Goal: Check status: Check status

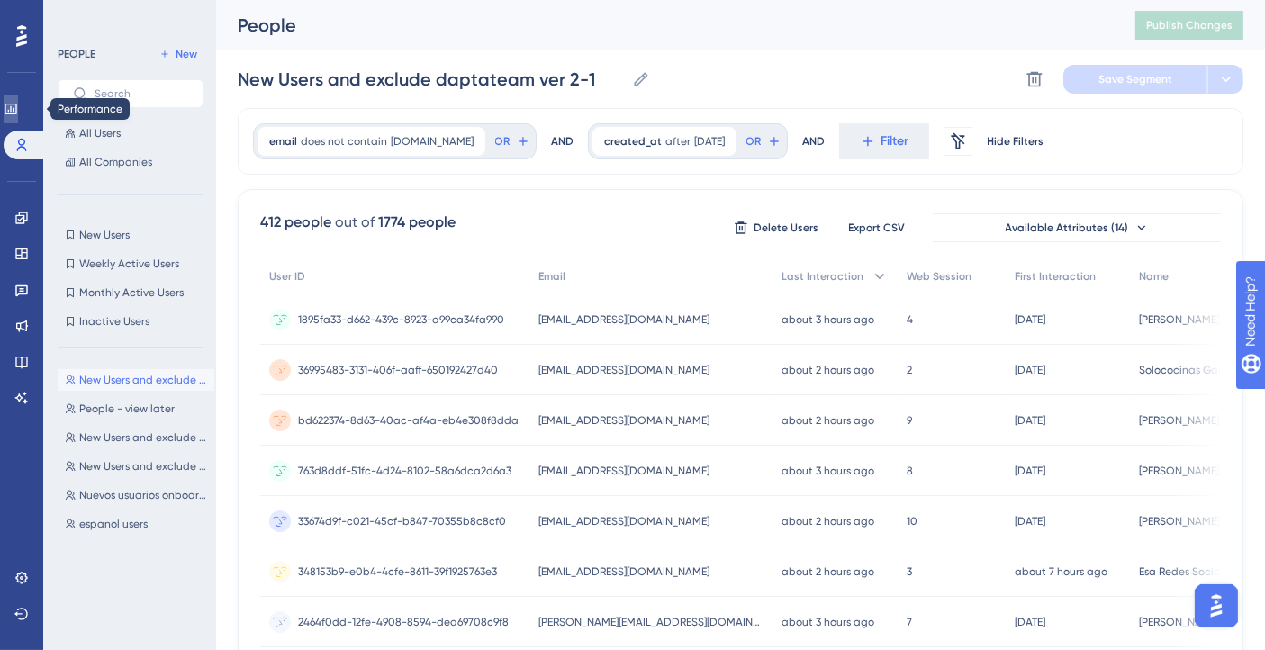
click at [18, 112] on link at bounding box center [11, 109] width 14 height 29
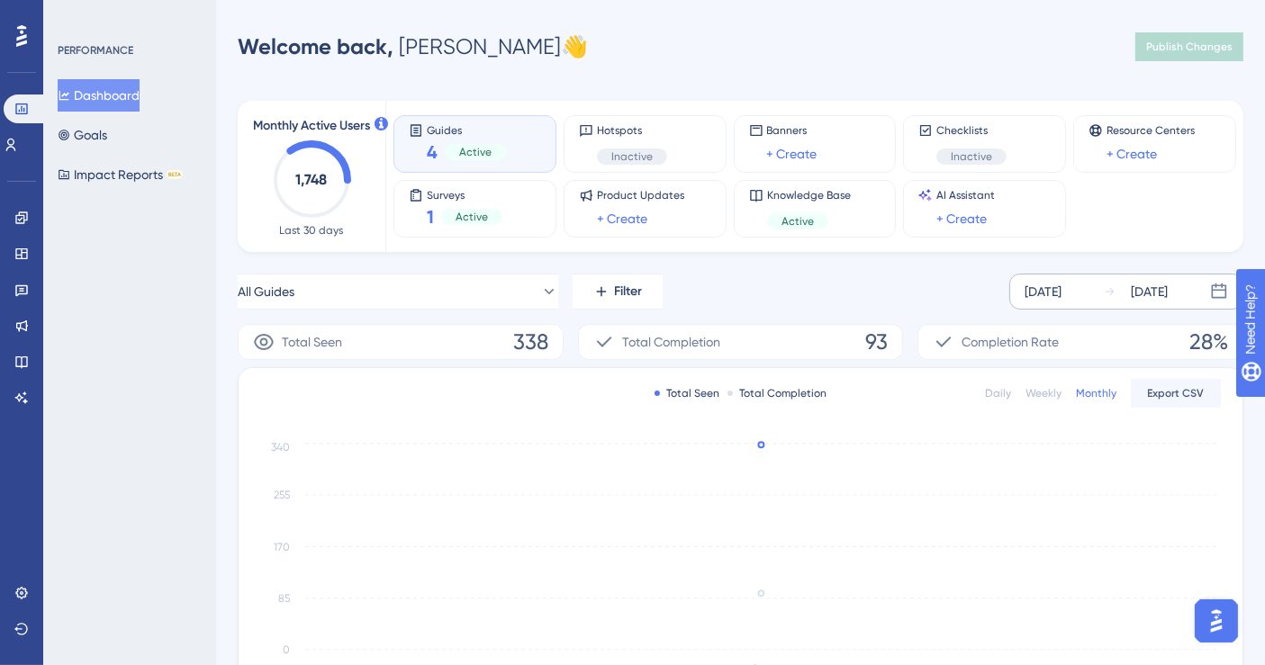
click at [1061, 294] on div "[DATE]" at bounding box center [1042, 292] width 37 height 22
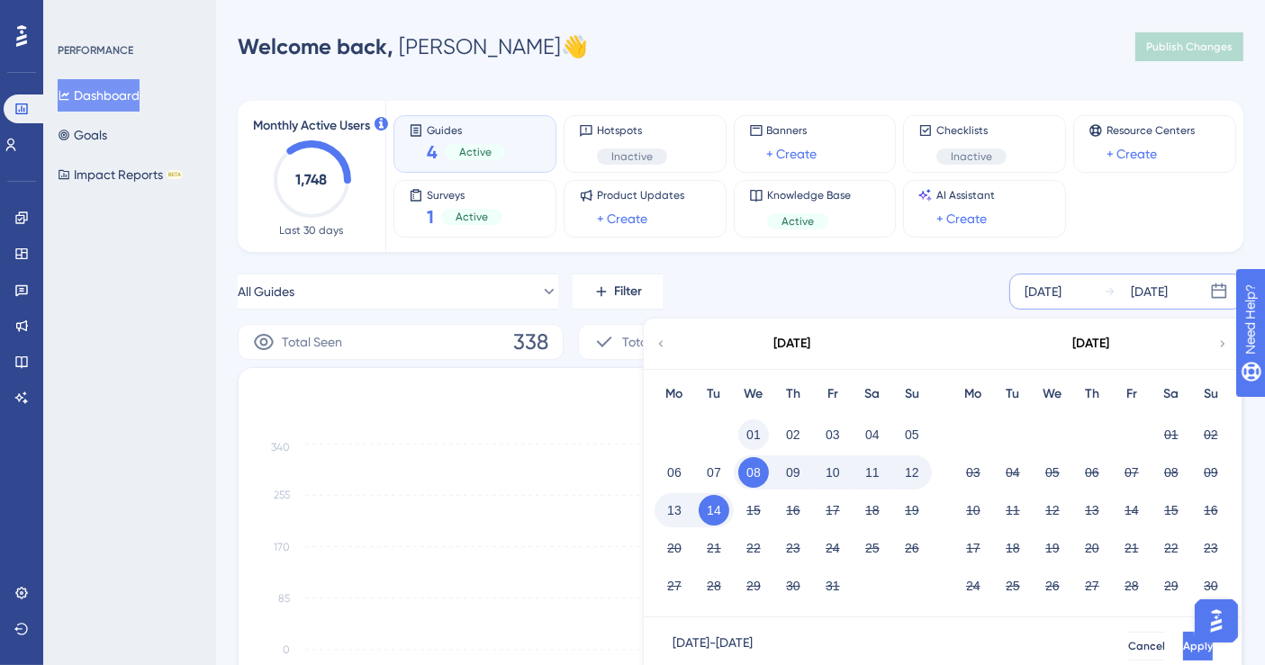
click at [755, 430] on button "01" at bounding box center [753, 434] width 31 height 31
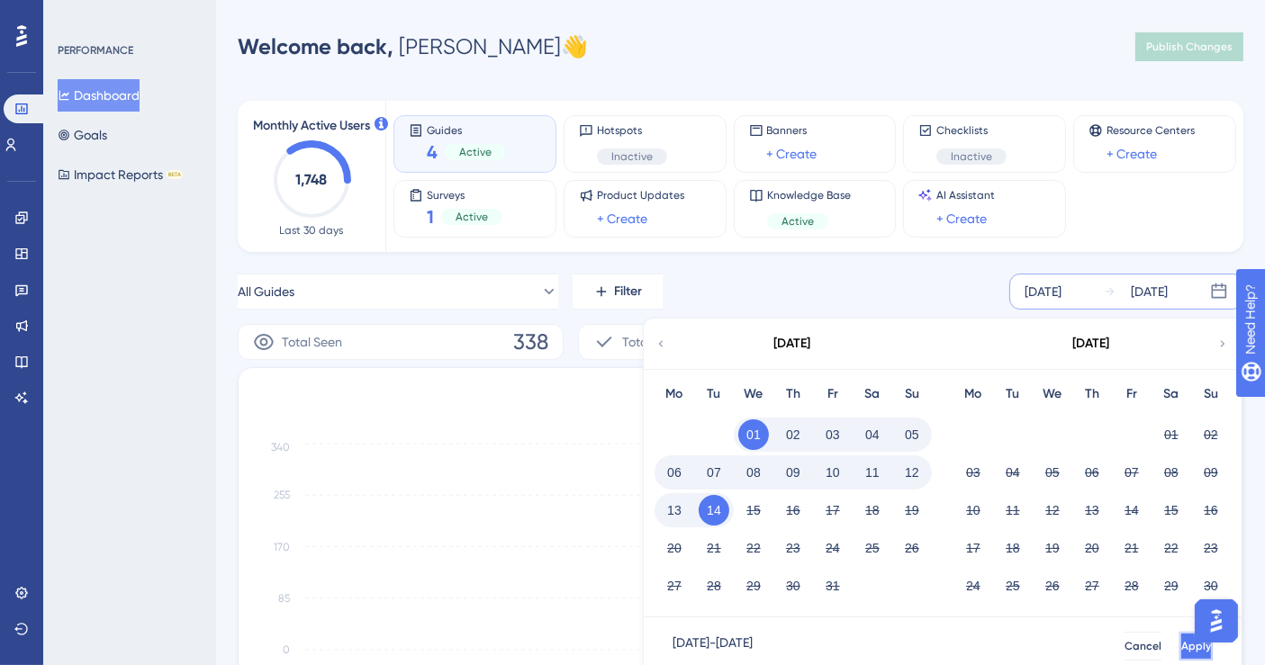
click at [1181, 644] on span "Apply" at bounding box center [1196, 646] width 30 height 14
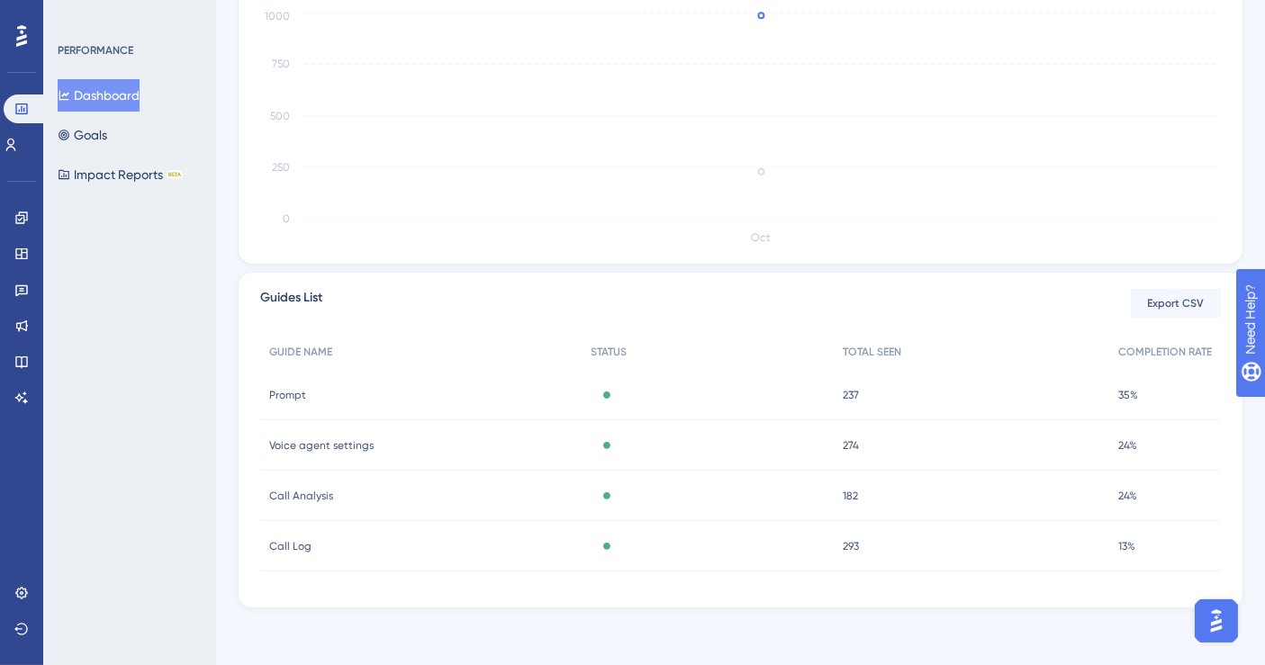
scroll to position [31, 0]
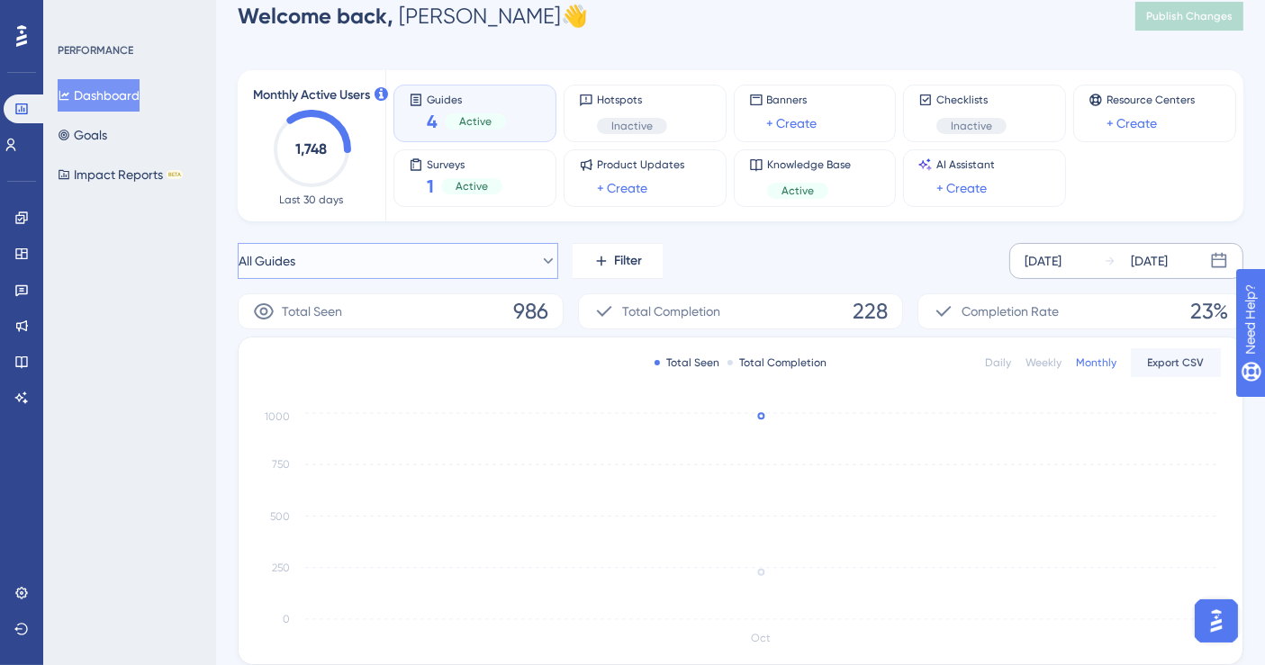
click at [539, 257] on icon at bounding box center [548, 261] width 18 height 18
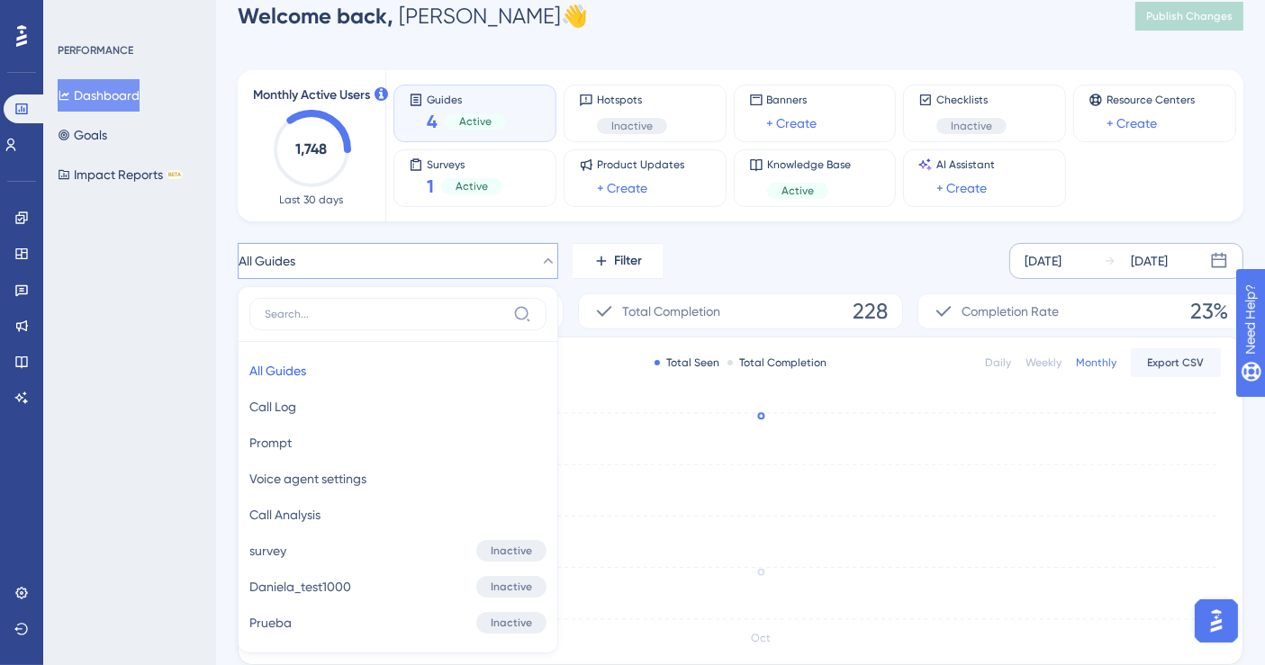
scroll to position [167, 0]
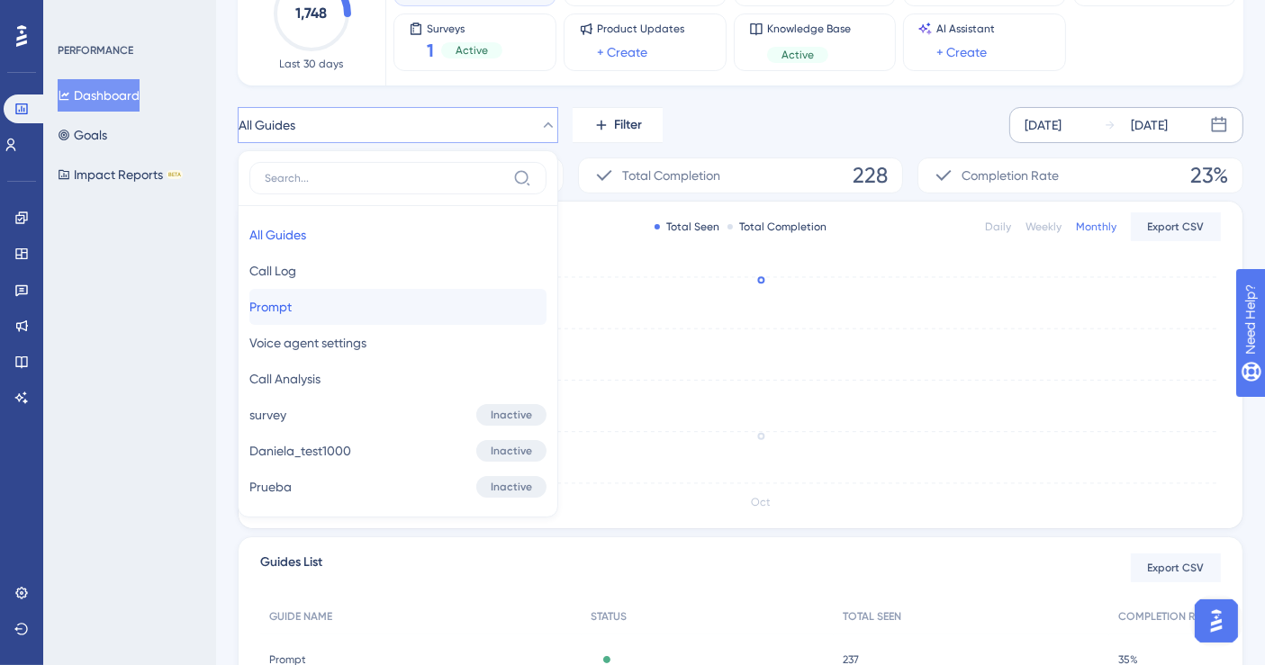
click at [416, 292] on button "Prompt Prompt" at bounding box center [397, 307] width 297 height 36
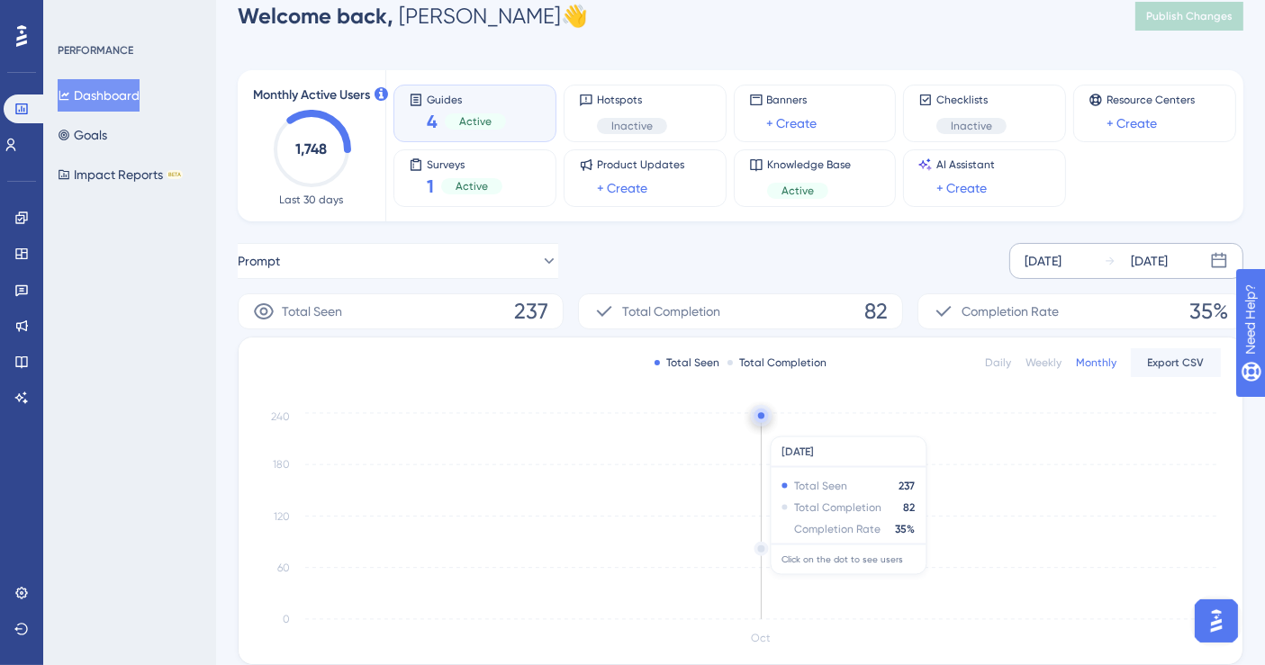
scroll to position [0, 0]
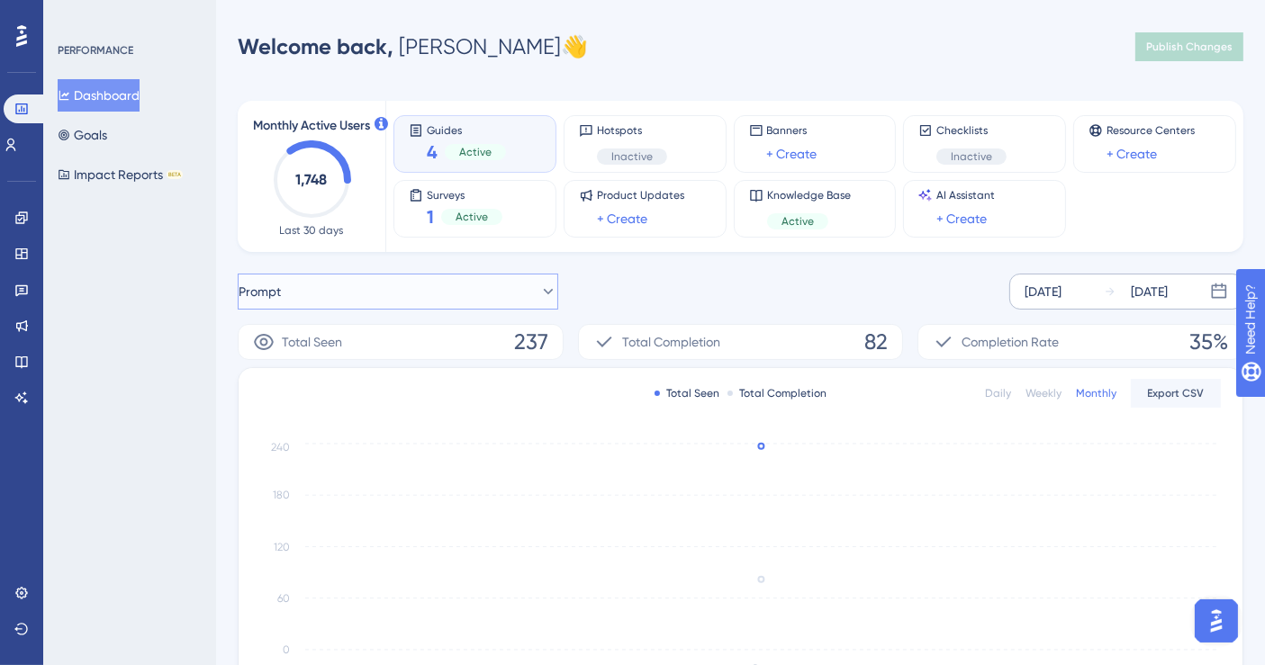
click at [519, 294] on button "Prompt" at bounding box center [398, 292] width 320 height 36
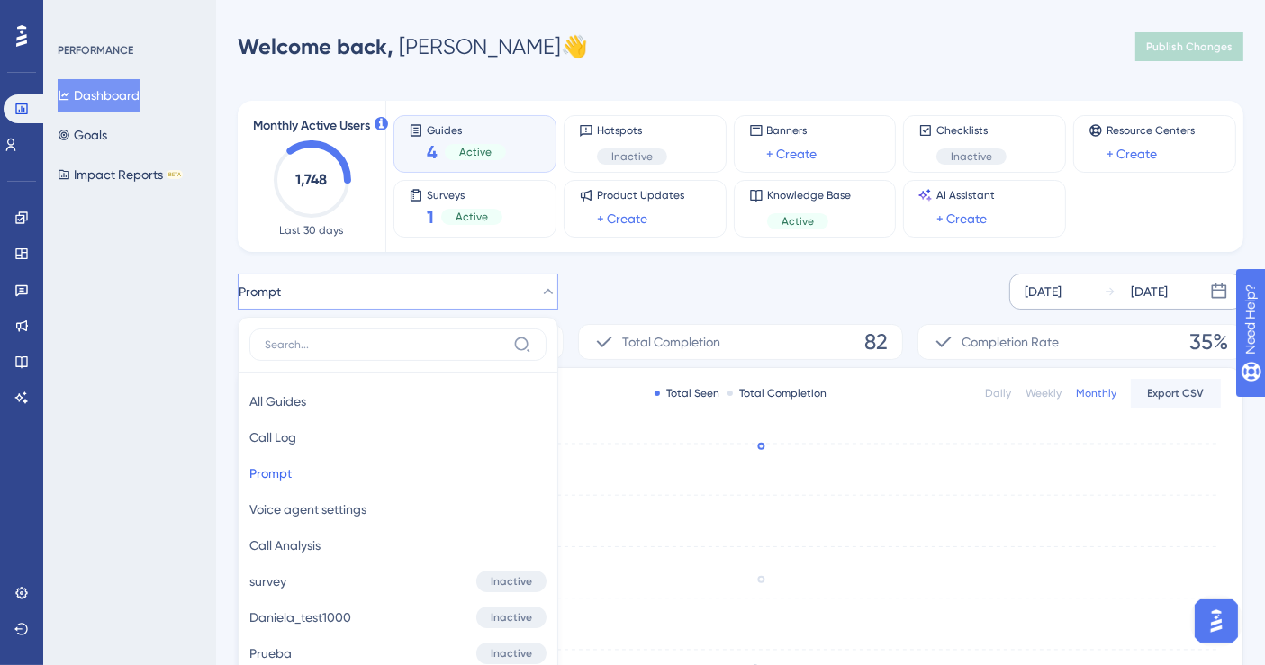
scroll to position [164, 0]
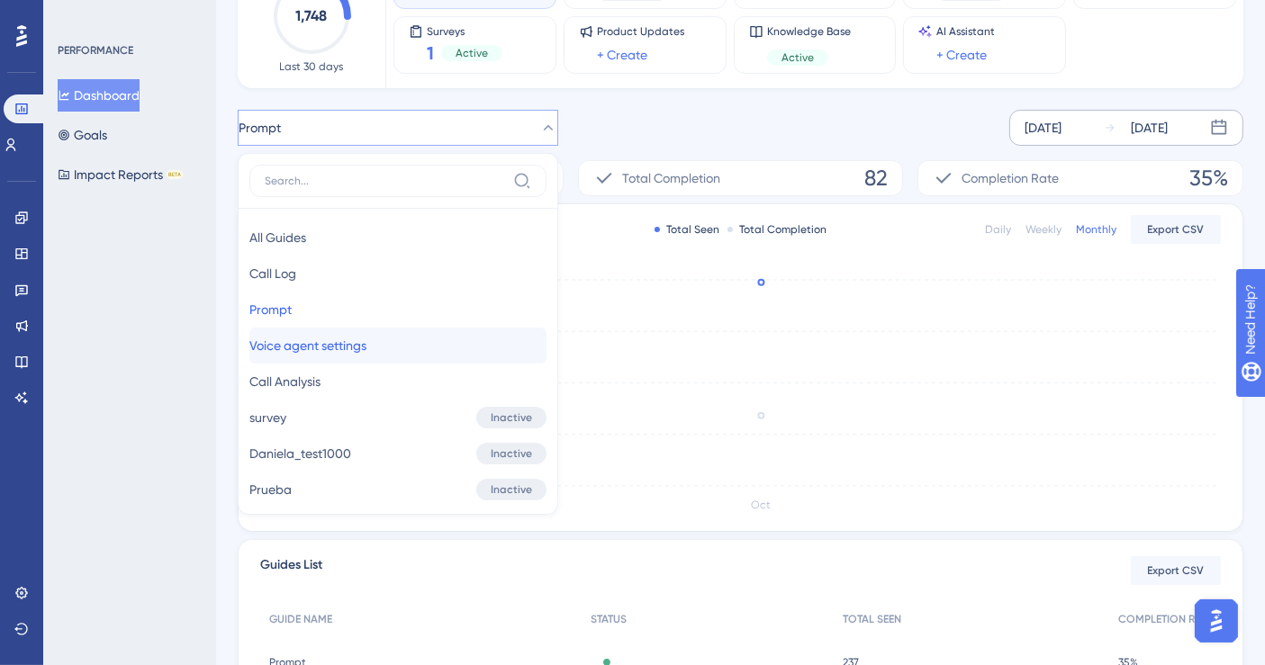
click at [391, 331] on button "Voice agent settings Voice agent settings" at bounding box center [397, 346] width 297 height 36
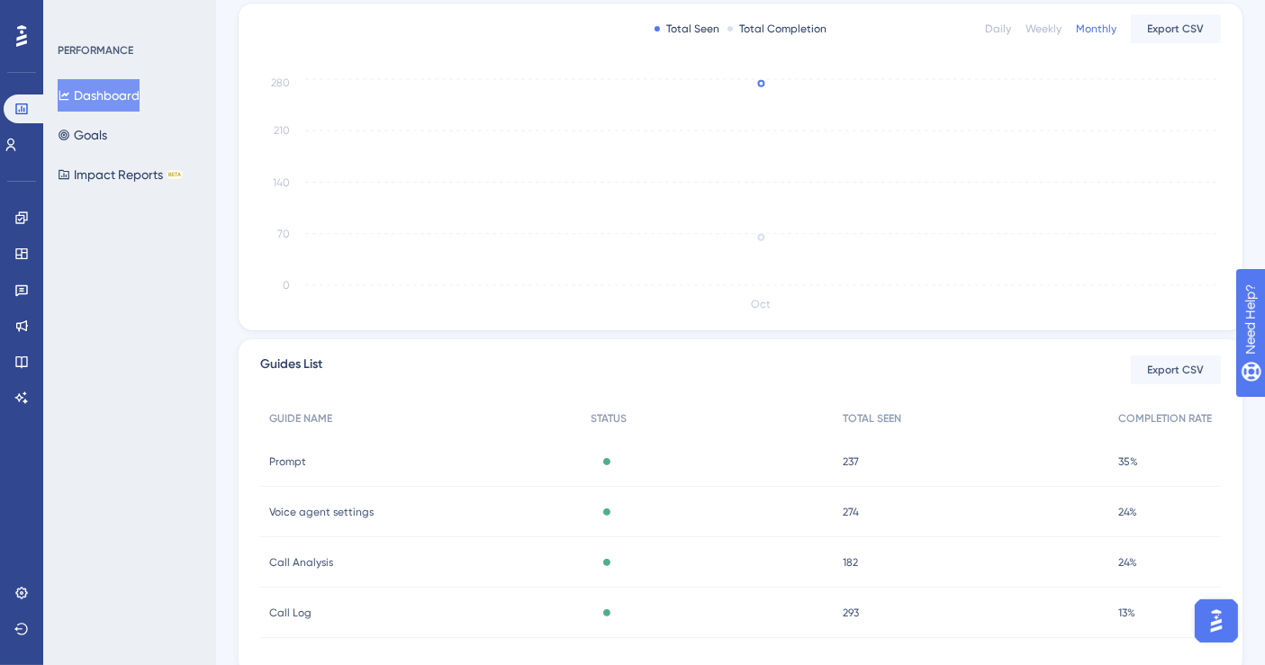
scroll to position [64, 0]
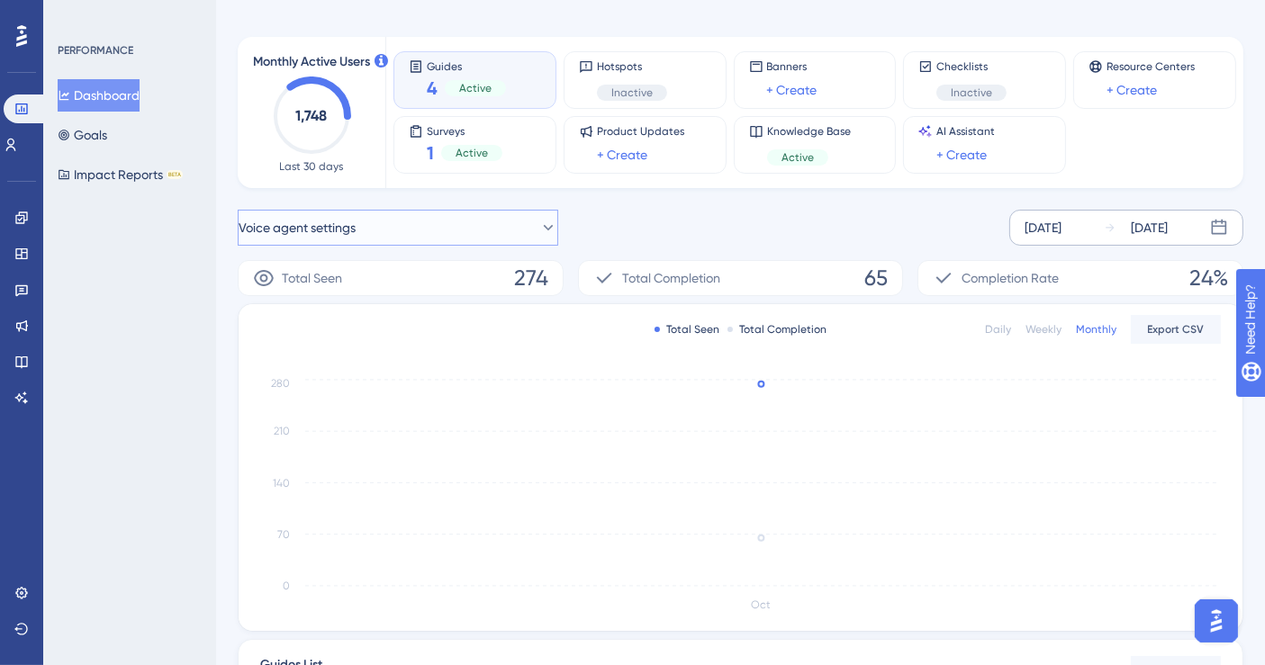
click at [450, 232] on button "Voice agent settings" at bounding box center [398, 228] width 320 height 36
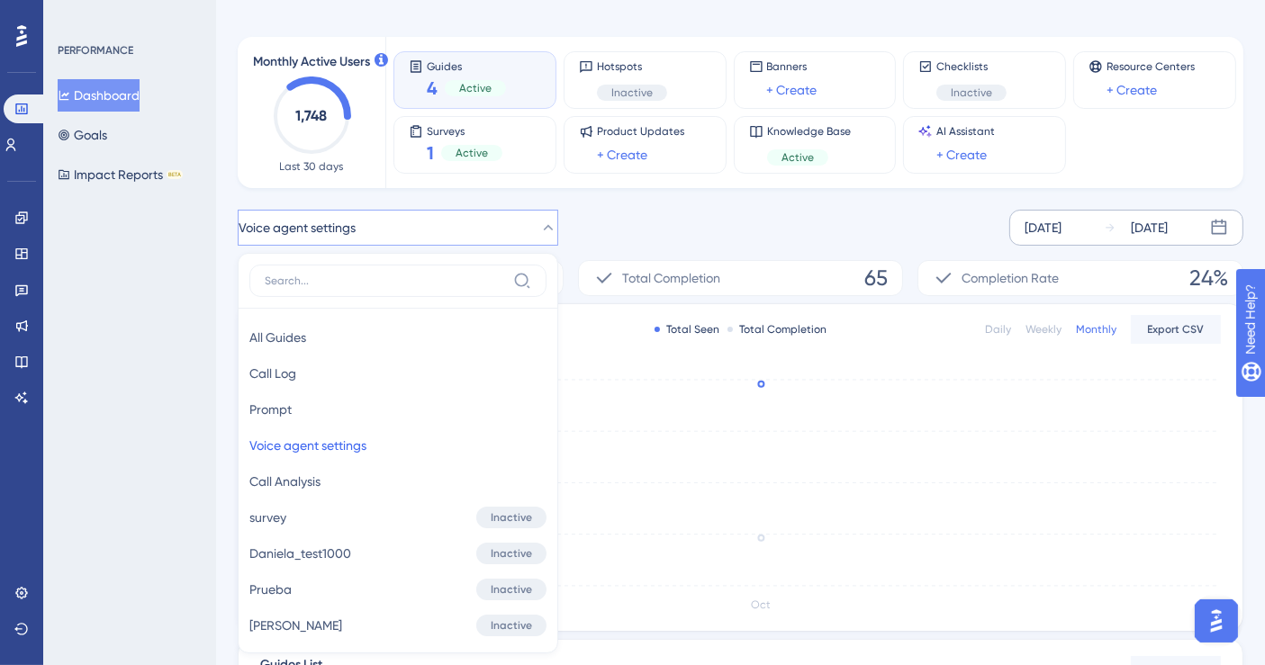
scroll to position [184, 0]
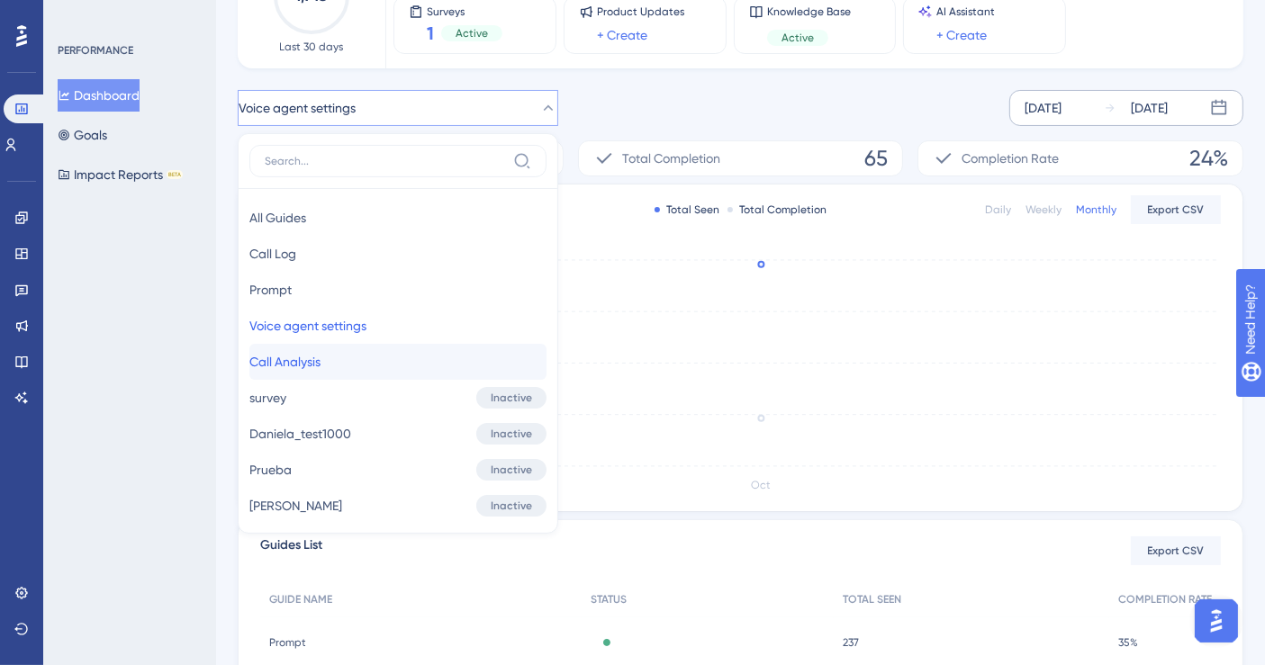
click at [375, 353] on button "Call Analysis Call Analysis" at bounding box center [397, 362] width 297 height 36
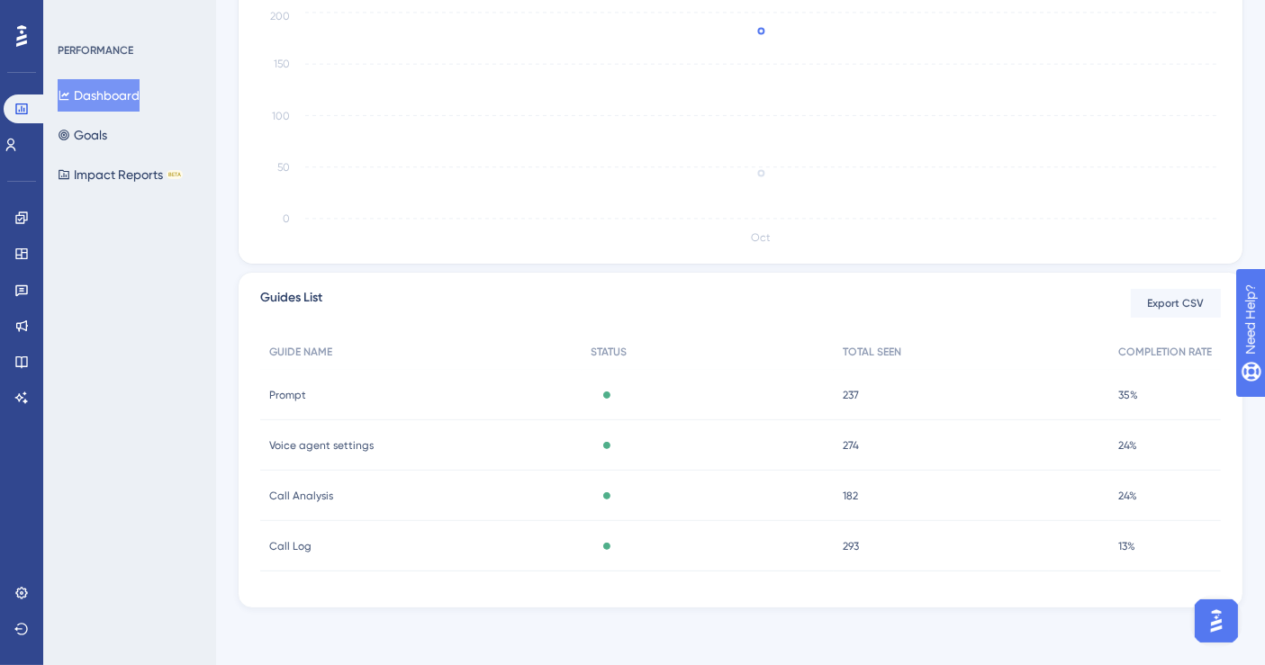
scroll to position [131, 0]
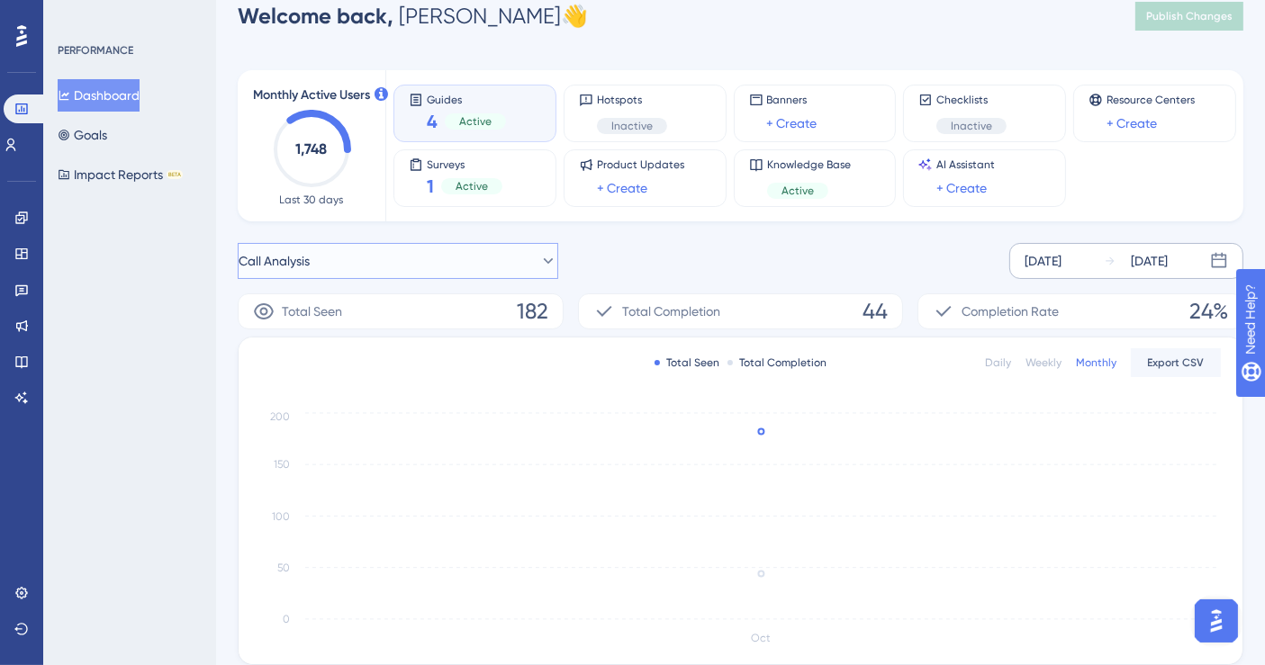
click at [544, 252] on button "Call Analysis" at bounding box center [398, 261] width 320 height 36
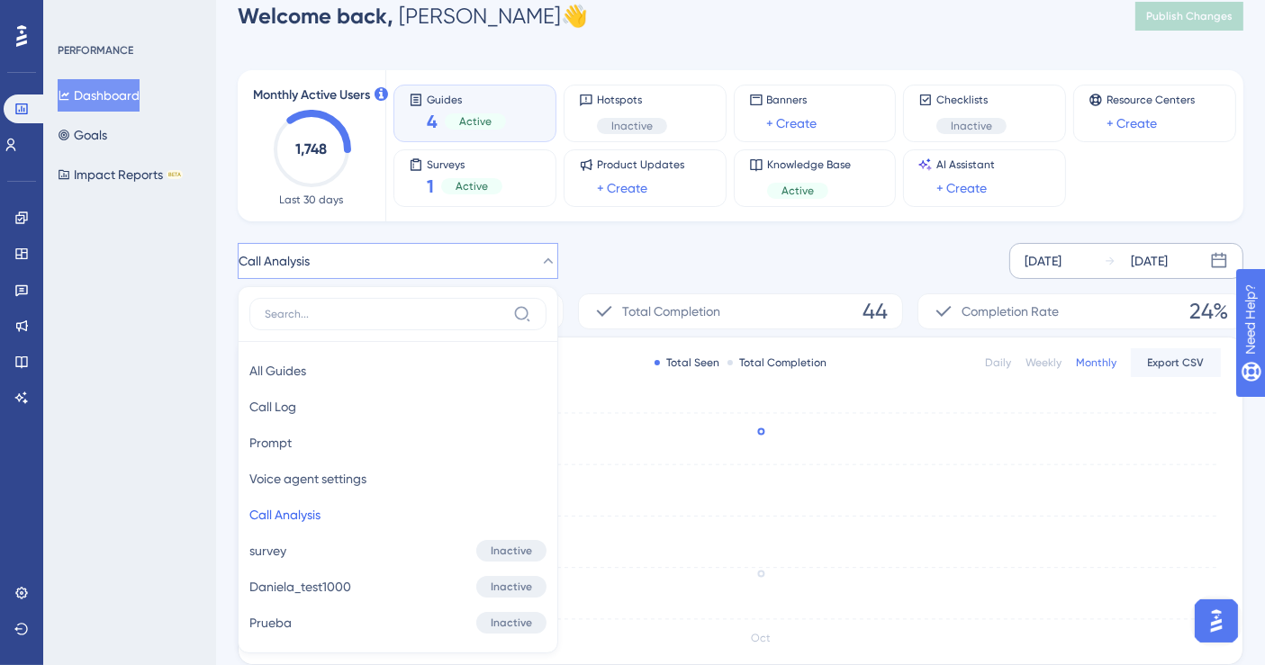
scroll to position [167, 0]
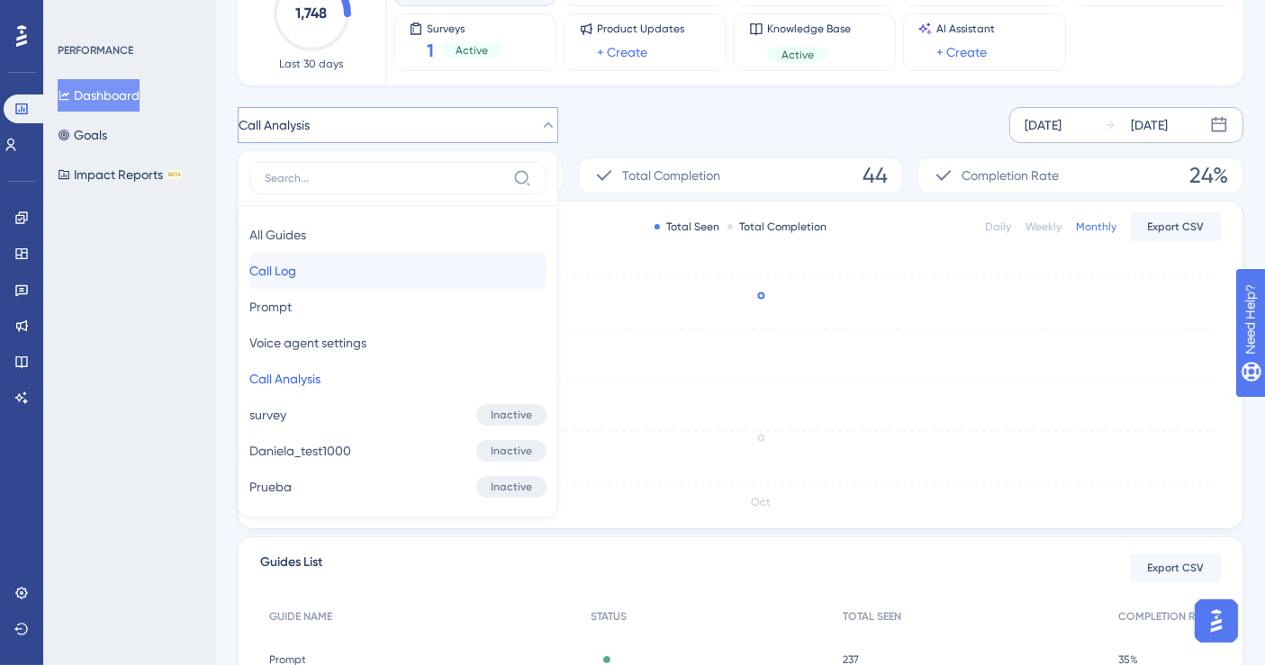
click at [380, 275] on button "Call Log Call Log" at bounding box center [397, 271] width 297 height 36
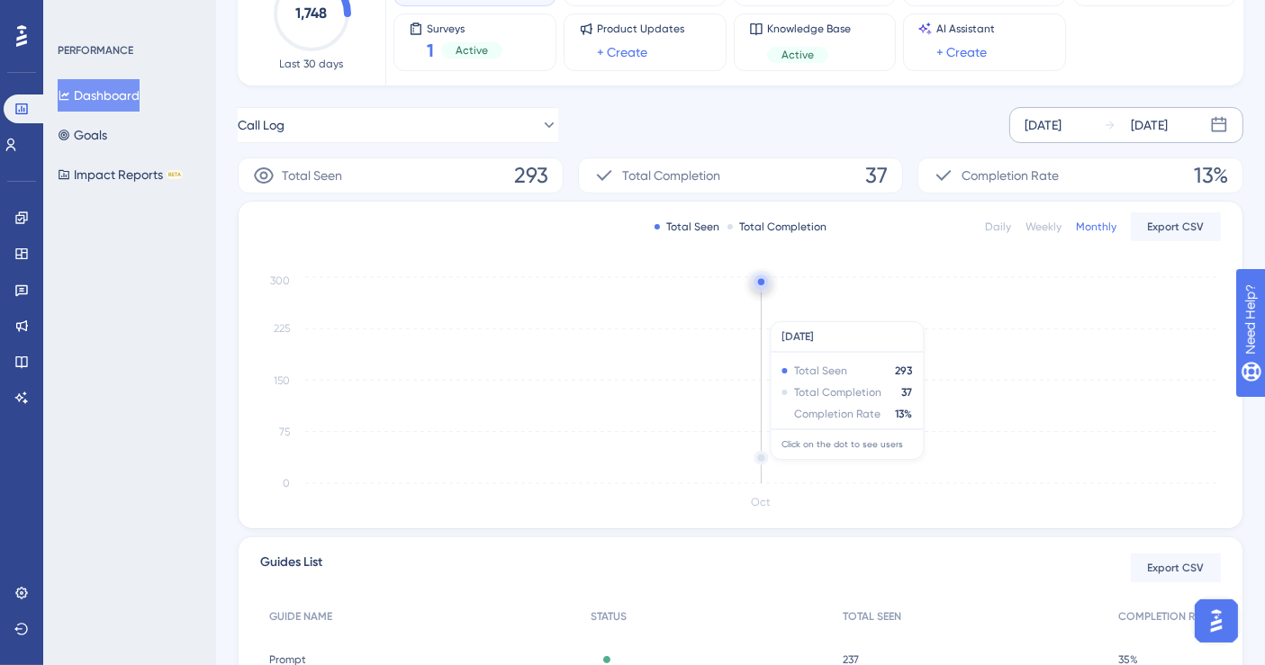
scroll to position [0, 0]
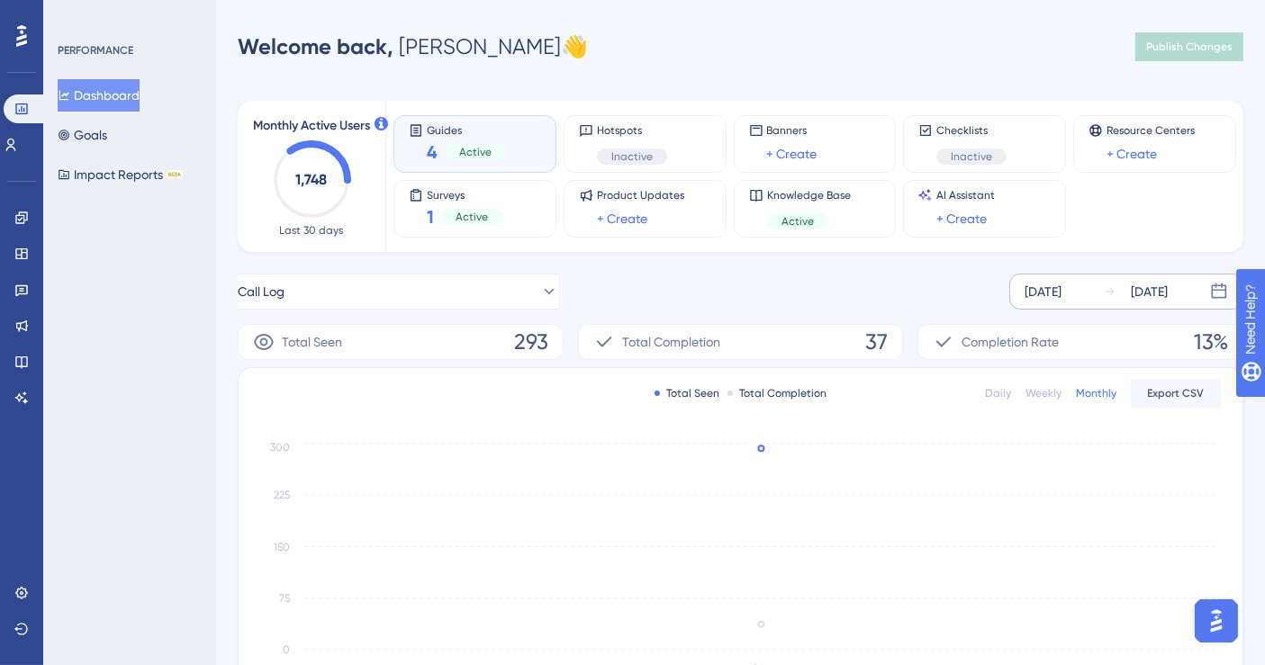
click at [571, 294] on div "Call Log [DATE] [DATE]" at bounding box center [741, 292] width 1006 height 36
click at [491, 275] on button "Call Log" at bounding box center [398, 292] width 320 height 36
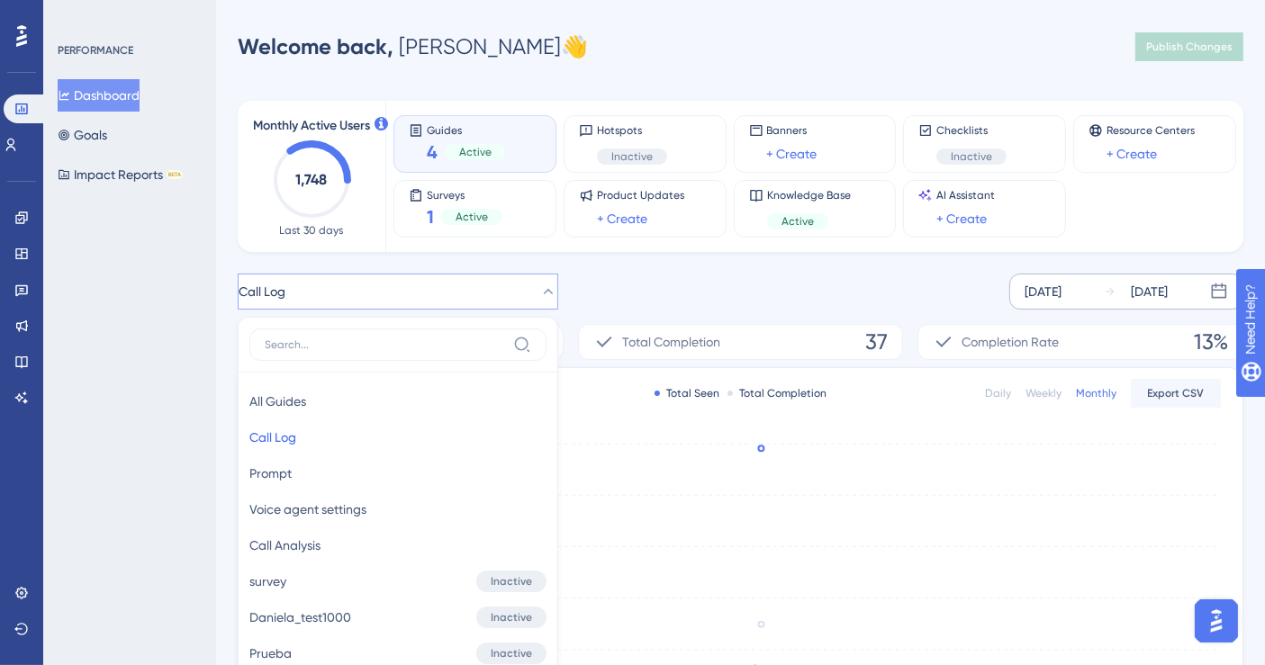
scroll to position [164, 0]
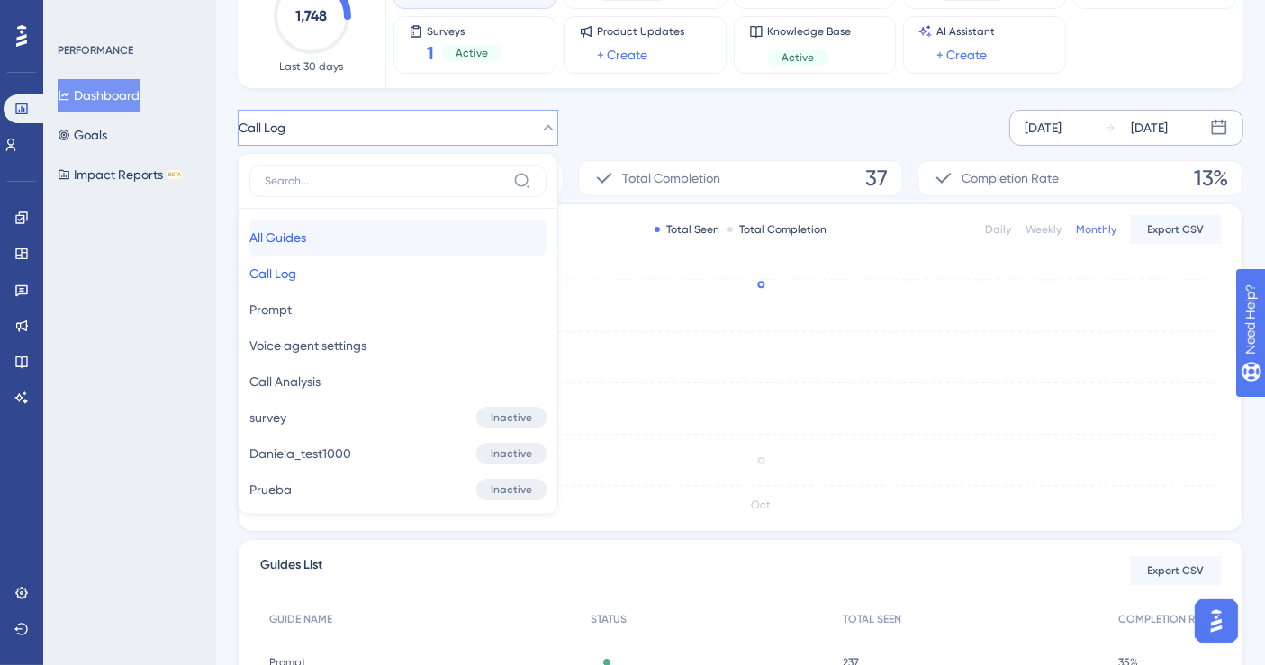
click at [437, 248] on button "All Guides All Guides" at bounding box center [397, 238] width 297 height 36
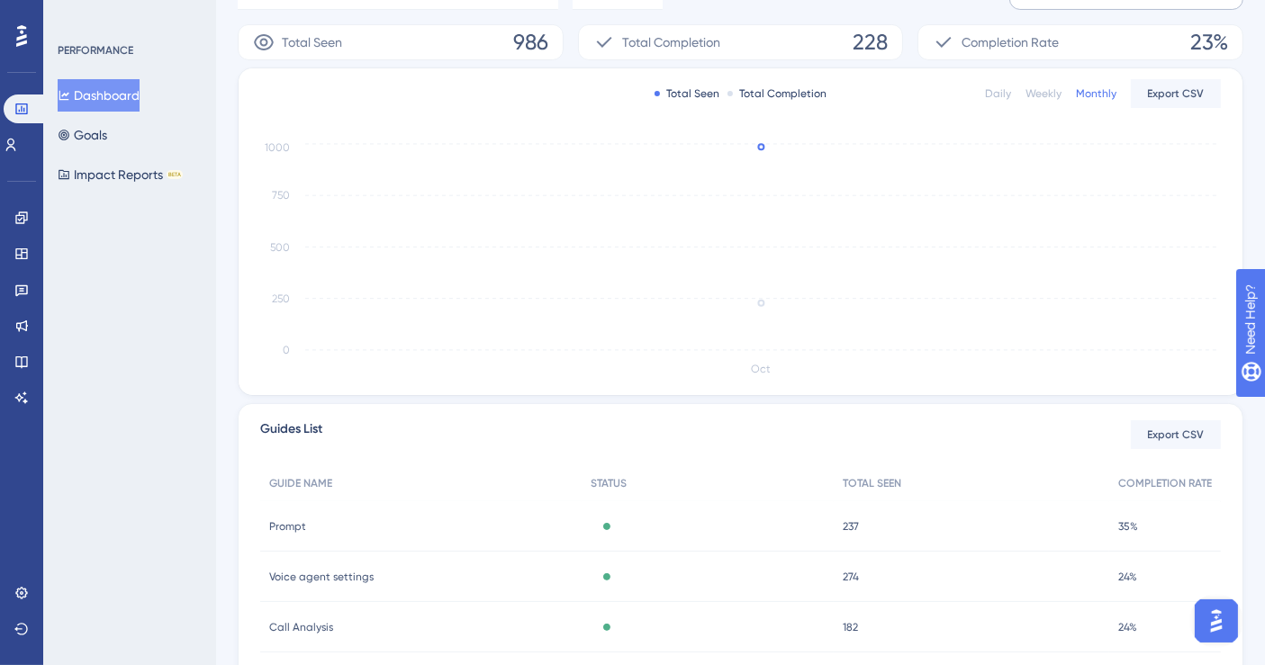
scroll to position [0, 0]
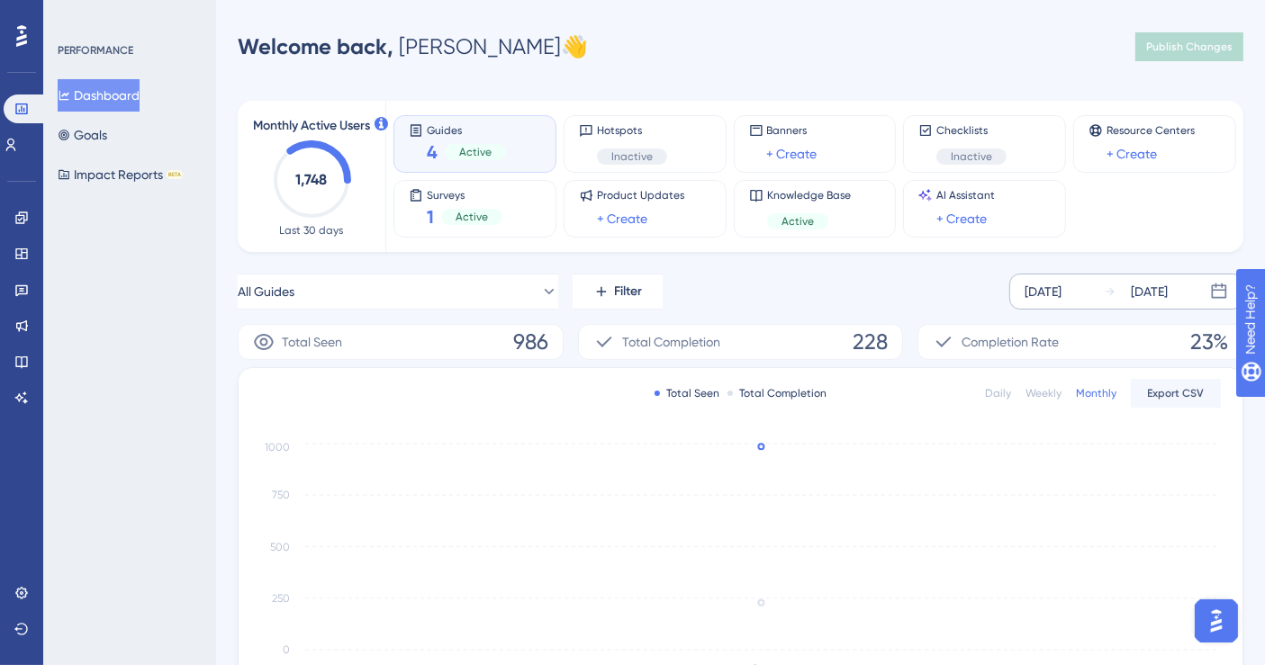
click at [897, 274] on div "All Guides Filter [DATE] [DATE]" at bounding box center [741, 292] width 1006 height 36
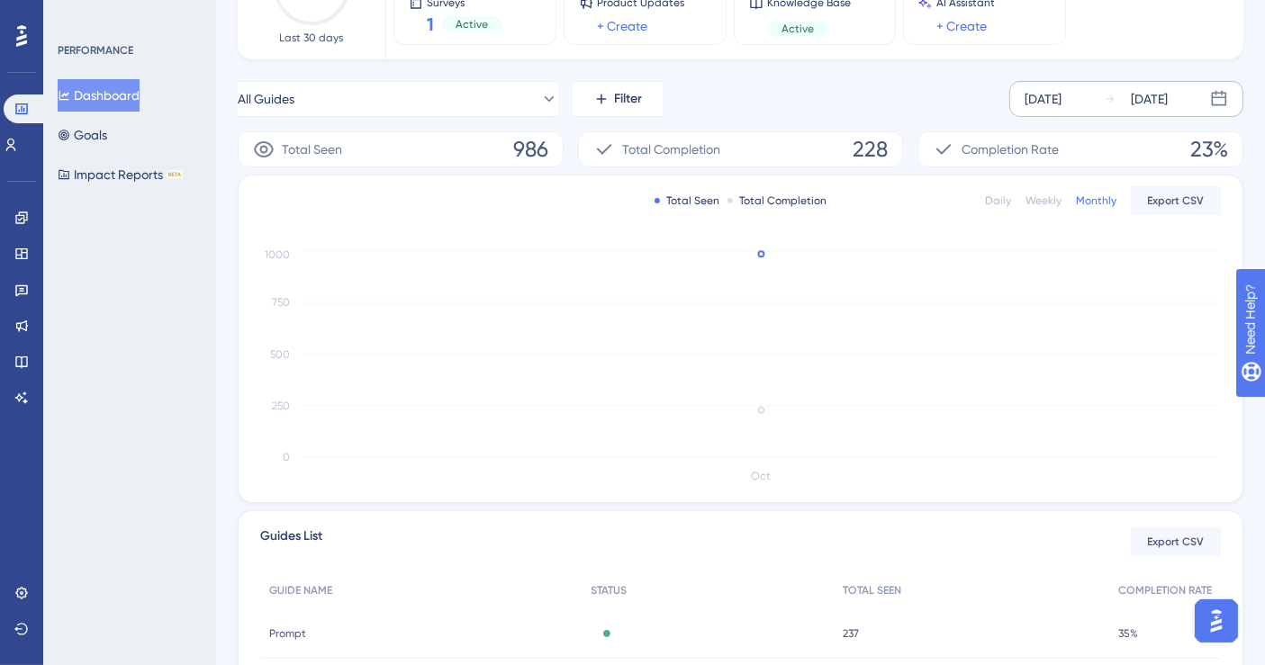
scroll to position [92, 0]
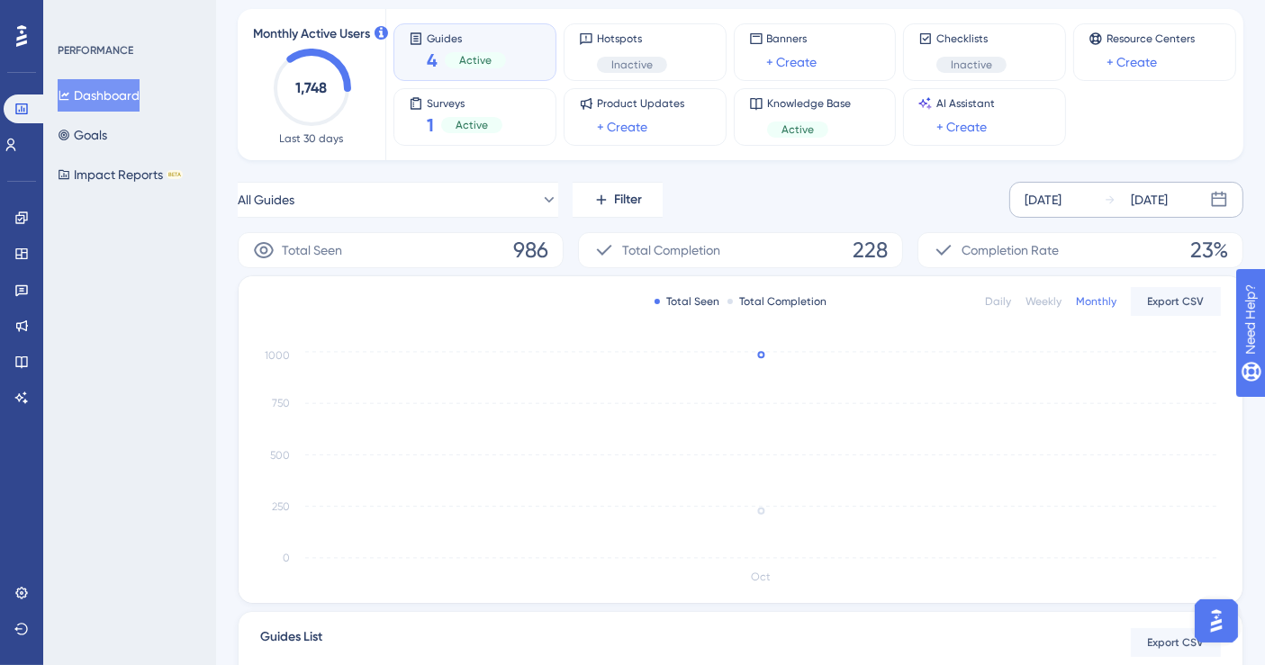
click at [993, 299] on div "Daily" at bounding box center [998, 301] width 26 height 14
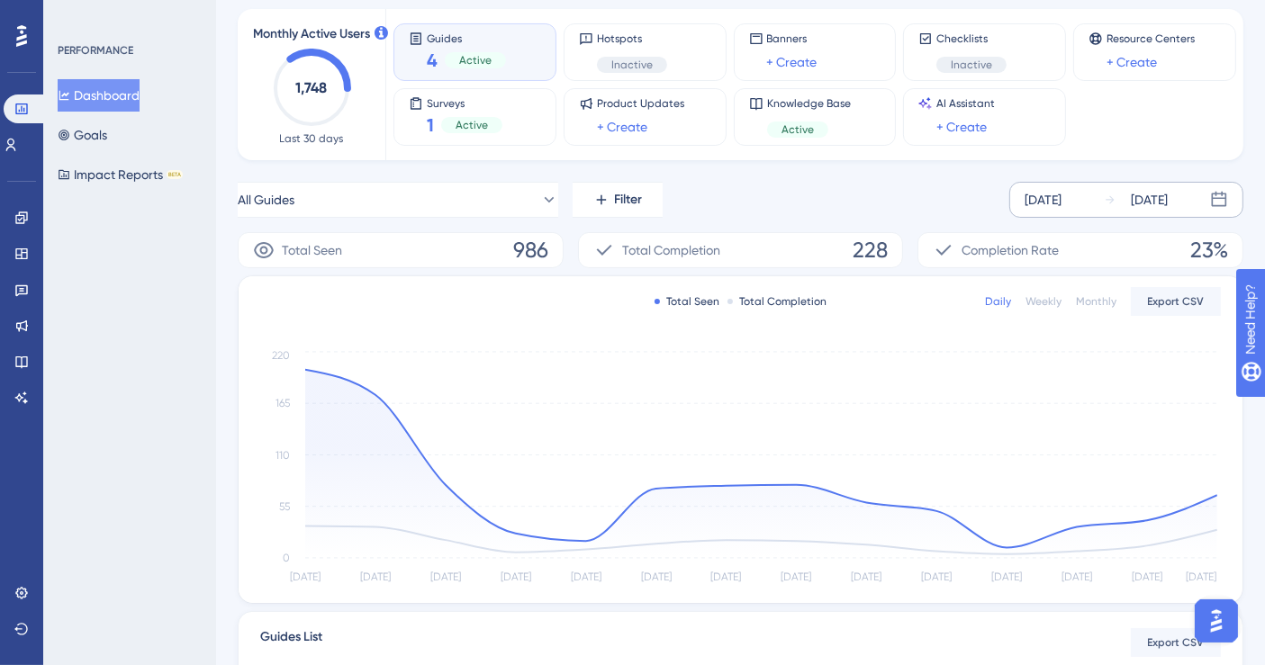
click at [1044, 296] on div "Weekly" at bounding box center [1043, 301] width 36 height 14
